Goal: Transaction & Acquisition: Obtain resource

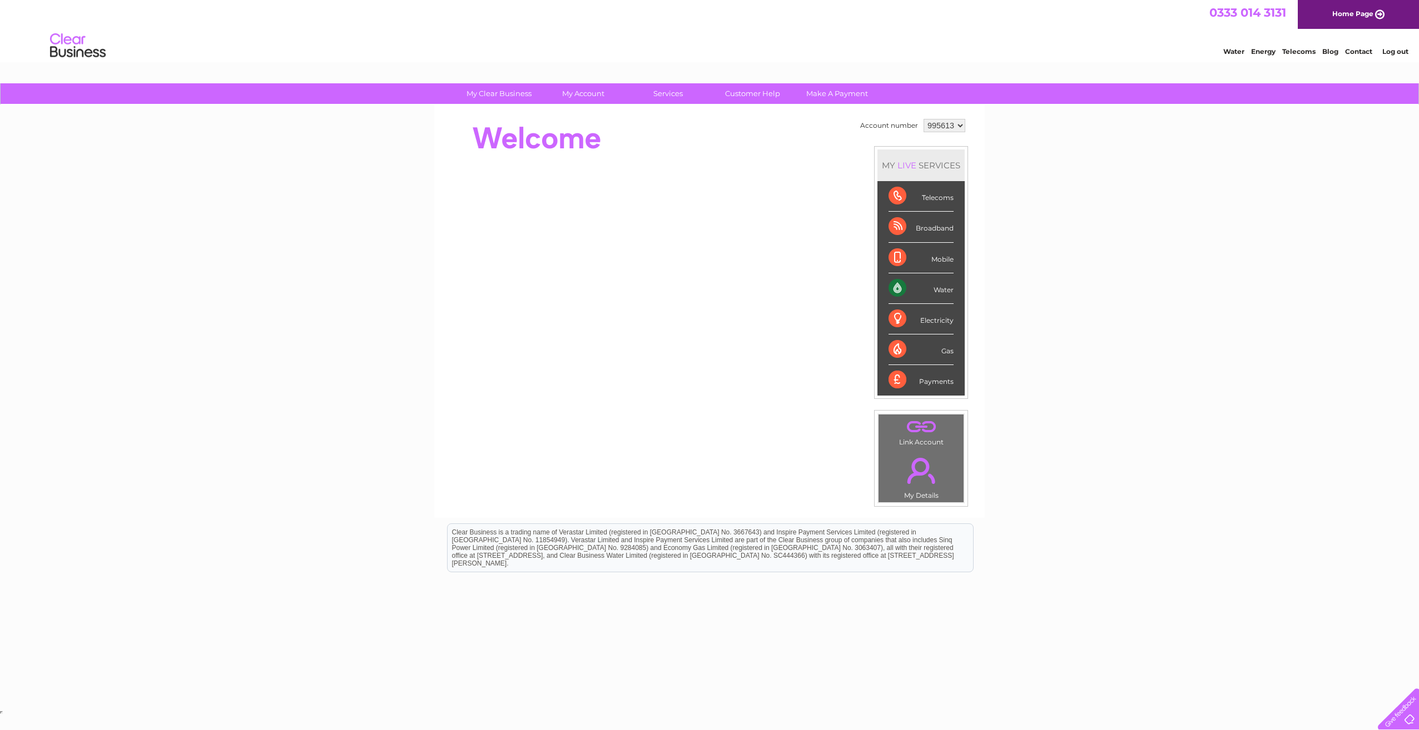
click at [1391, 50] on link "Log out" at bounding box center [1395, 51] width 26 height 8
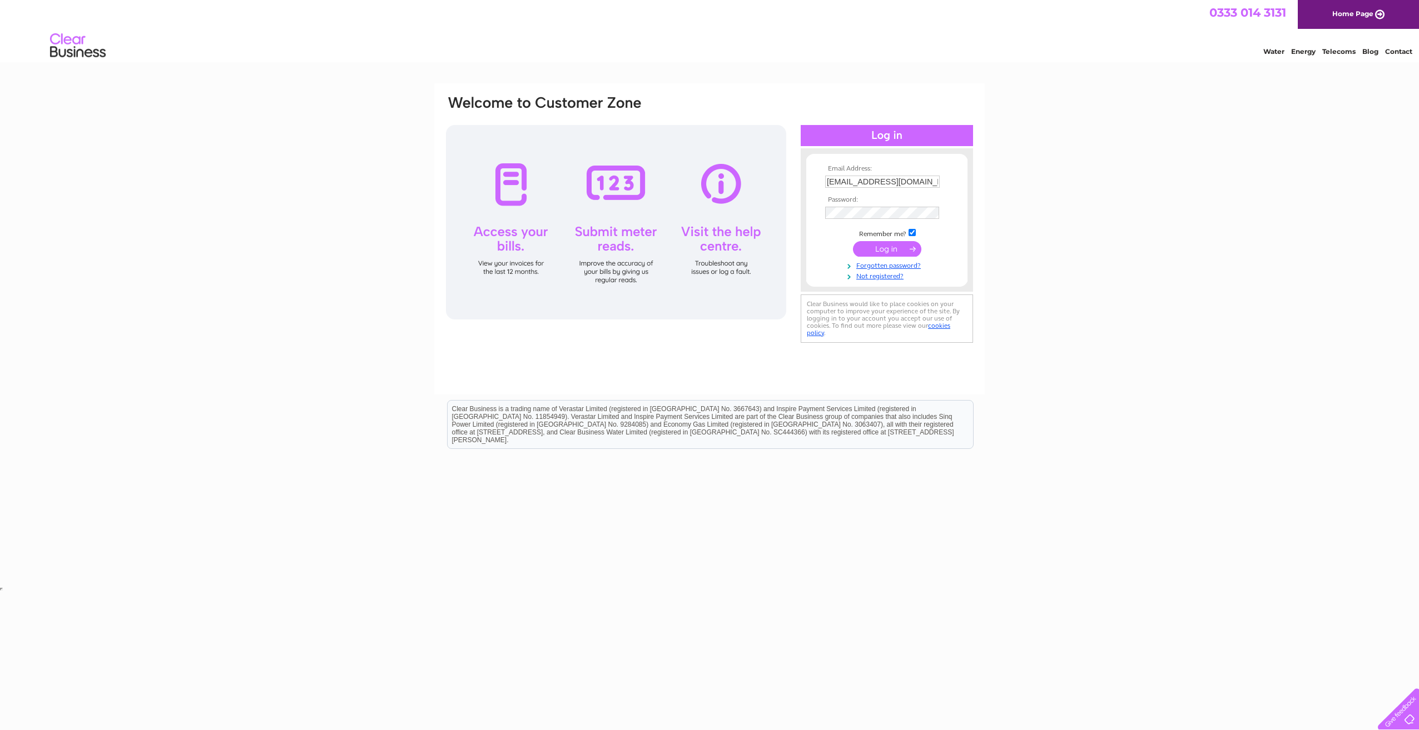
click at [876, 180] on input "hanamifinnieston@gmail.com" at bounding box center [882, 182] width 115 height 12
click at [876, 180] on input "hanamifinnieston@gmail.com" at bounding box center [883, 182] width 116 height 13
type input "okomesouth@gmail.com"
click at [882, 241] on input "submit" at bounding box center [887, 249] width 68 height 16
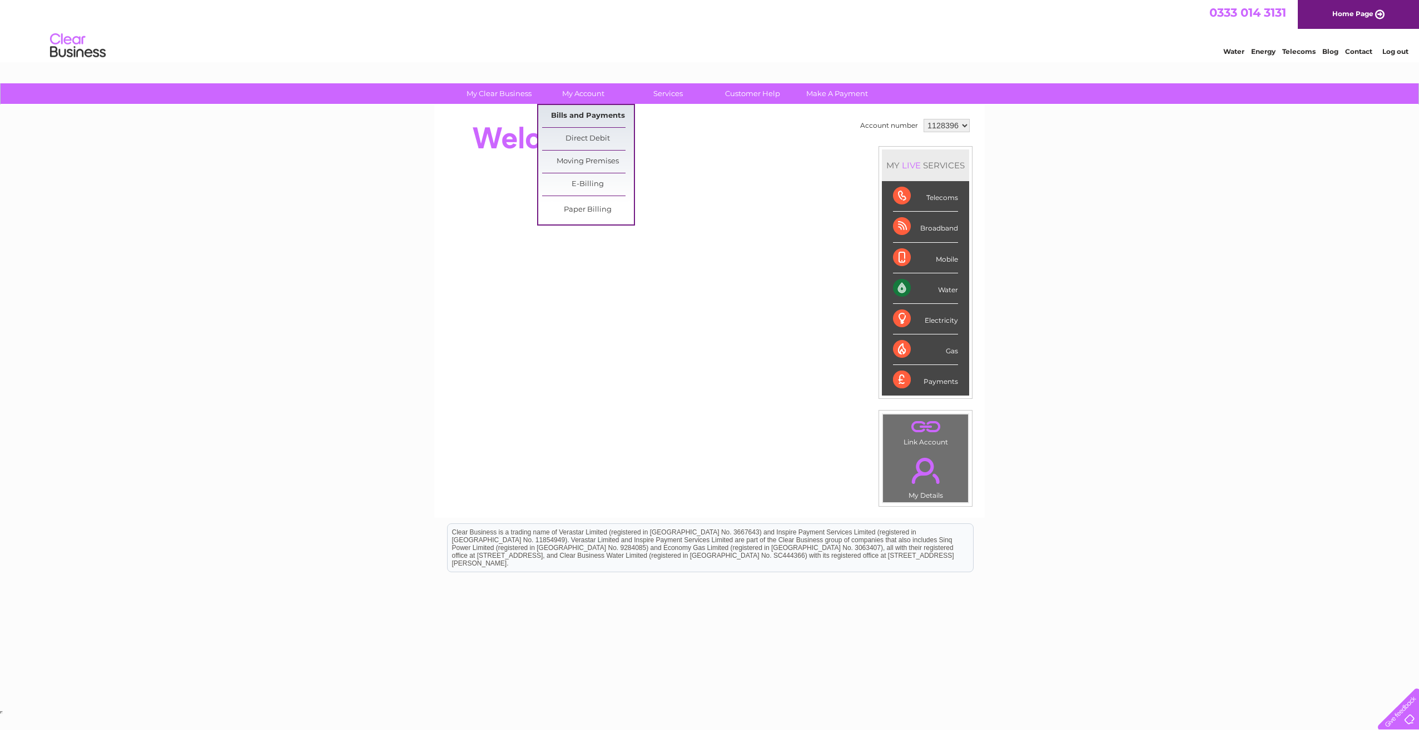
click at [588, 118] on link "Bills and Payments" at bounding box center [588, 116] width 92 height 22
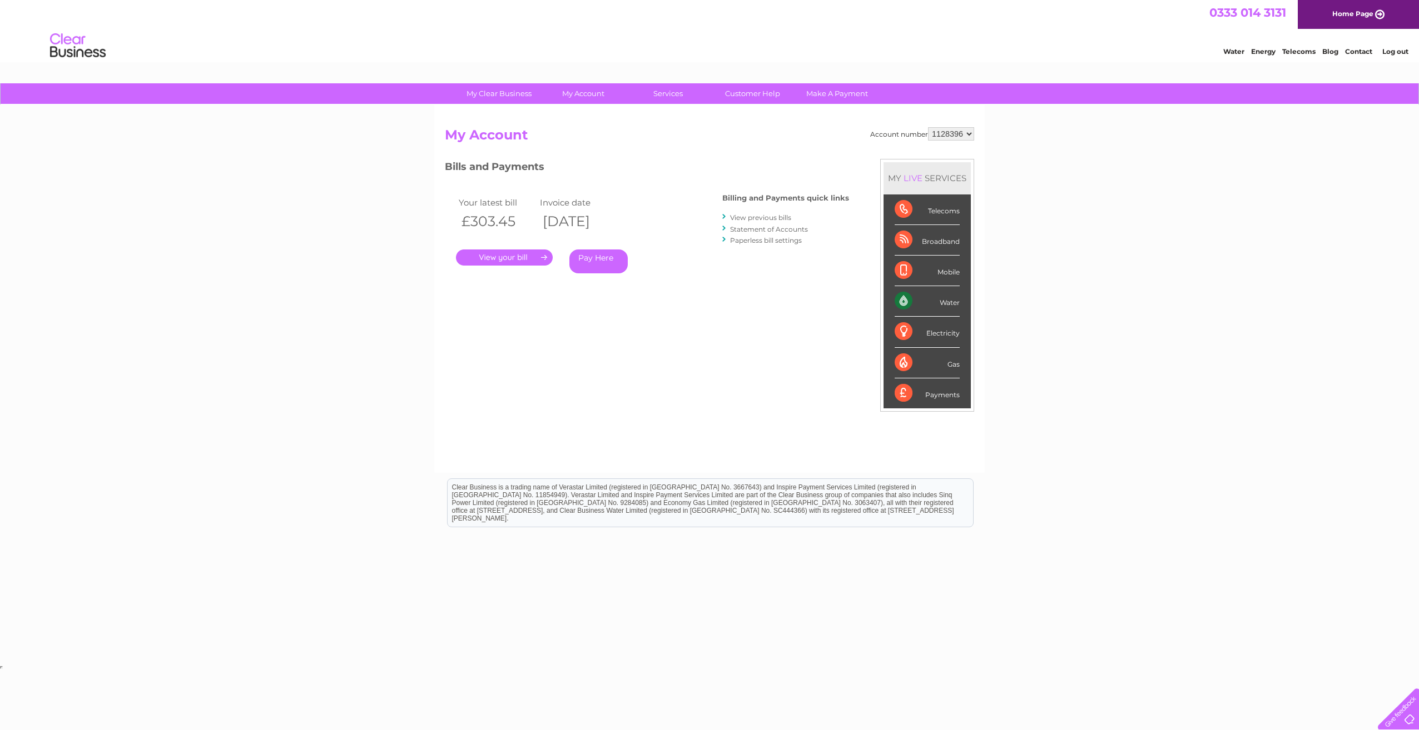
click at [759, 218] on link "View previous bills" at bounding box center [760, 217] width 61 height 8
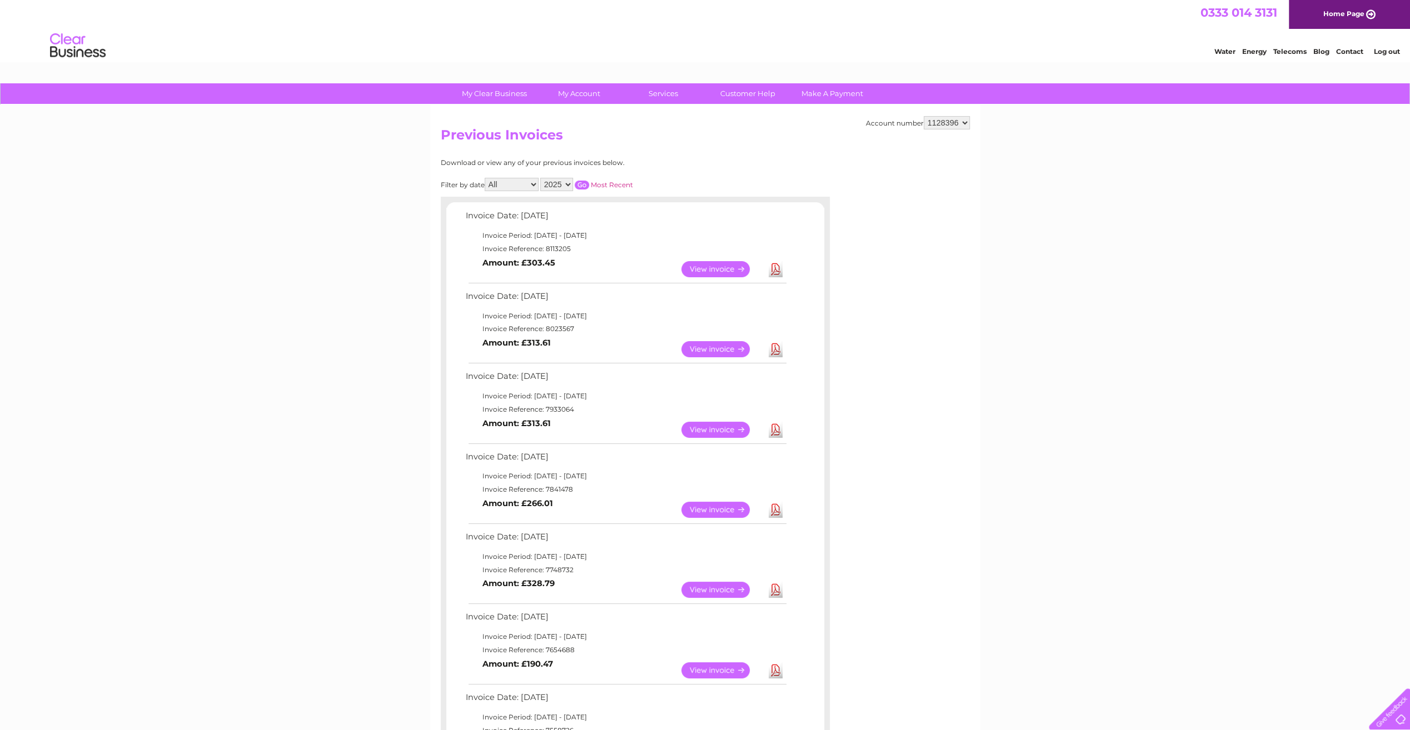
click at [774, 509] on link "Download" at bounding box center [776, 510] width 14 height 16
click at [778, 429] on link "Download" at bounding box center [776, 430] width 14 height 16
click at [774, 351] on link "Download" at bounding box center [776, 349] width 14 height 16
